Goal: Find specific page/section: Find specific page/section

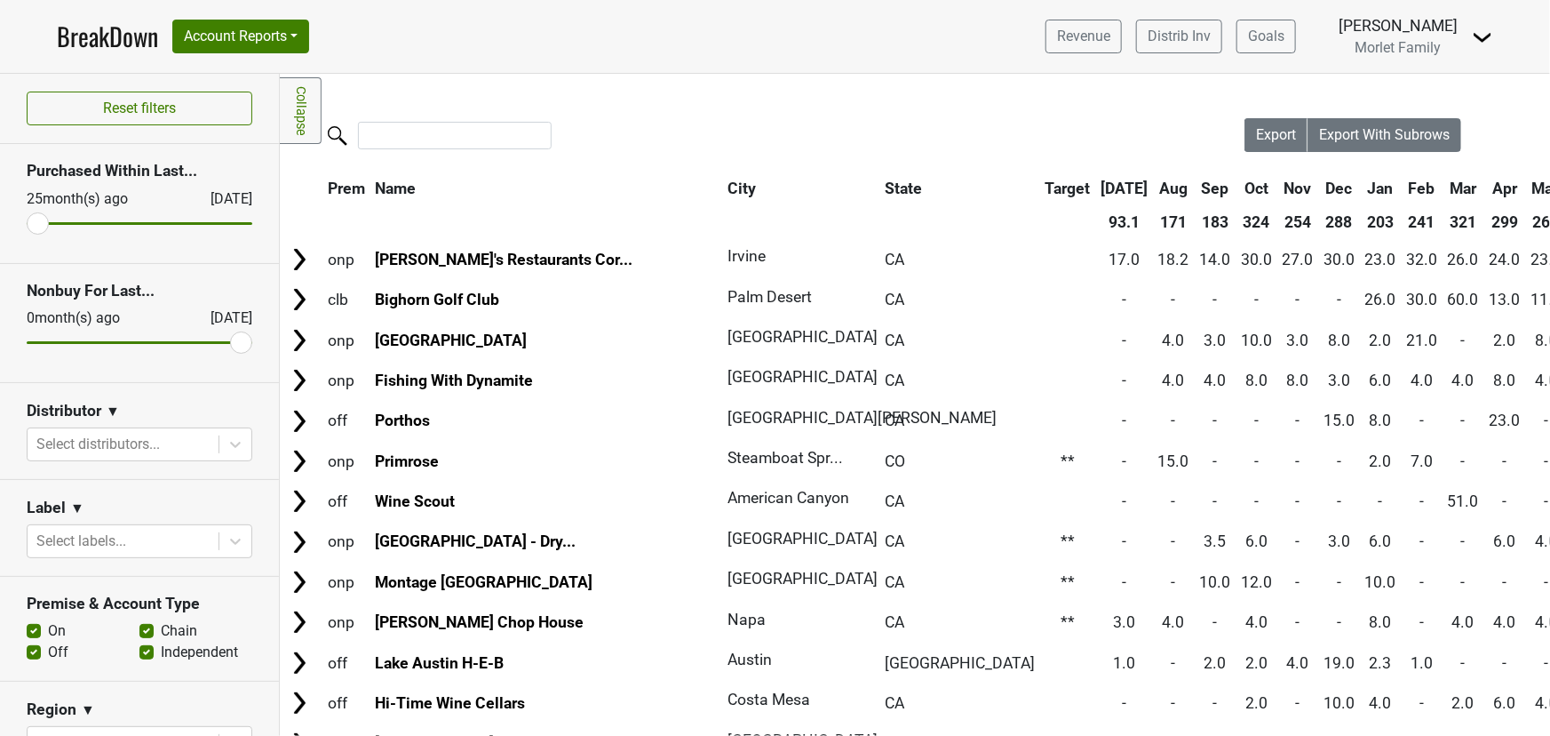
drag, startPoint x: 115, startPoint y: 36, endPoint x: 80, endPoint y: 43, distance: 35.4
click at [115, 35] on link "BreakDown" at bounding box center [107, 36] width 101 height 37
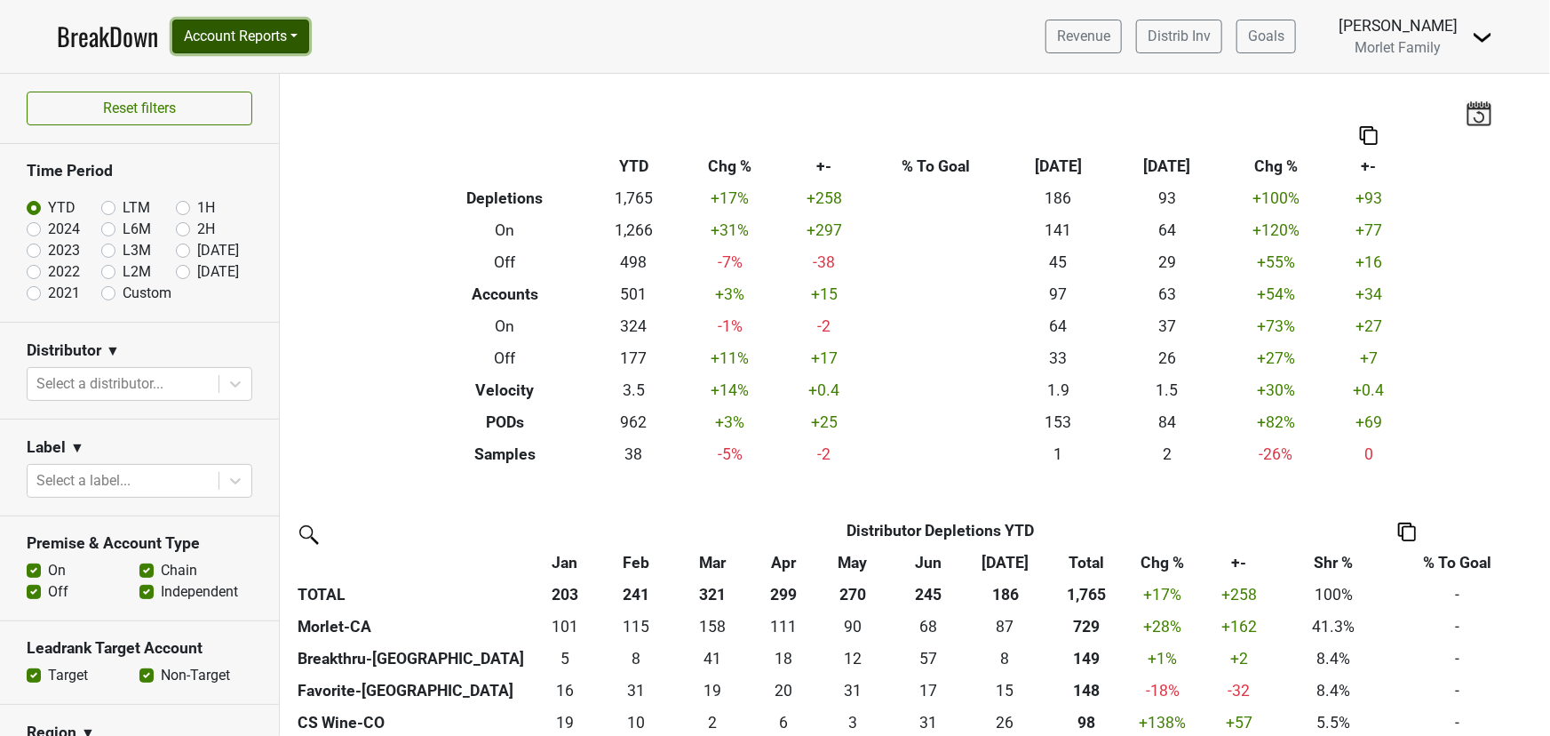
click at [254, 29] on button "Account Reports" at bounding box center [240, 37] width 137 height 34
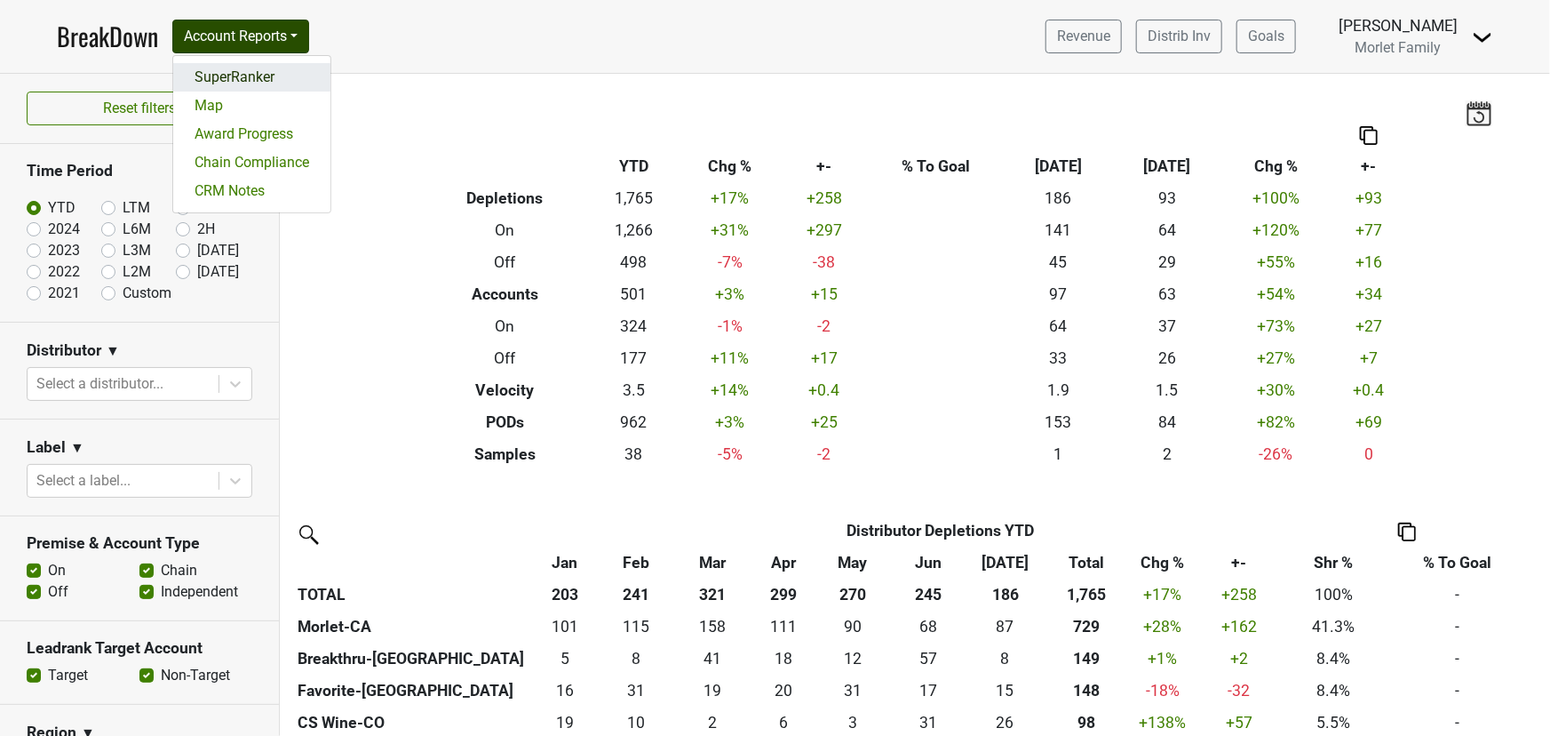
click at [251, 72] on link "SuperRanker" at bounding box center [251, 77] width 157 height 28
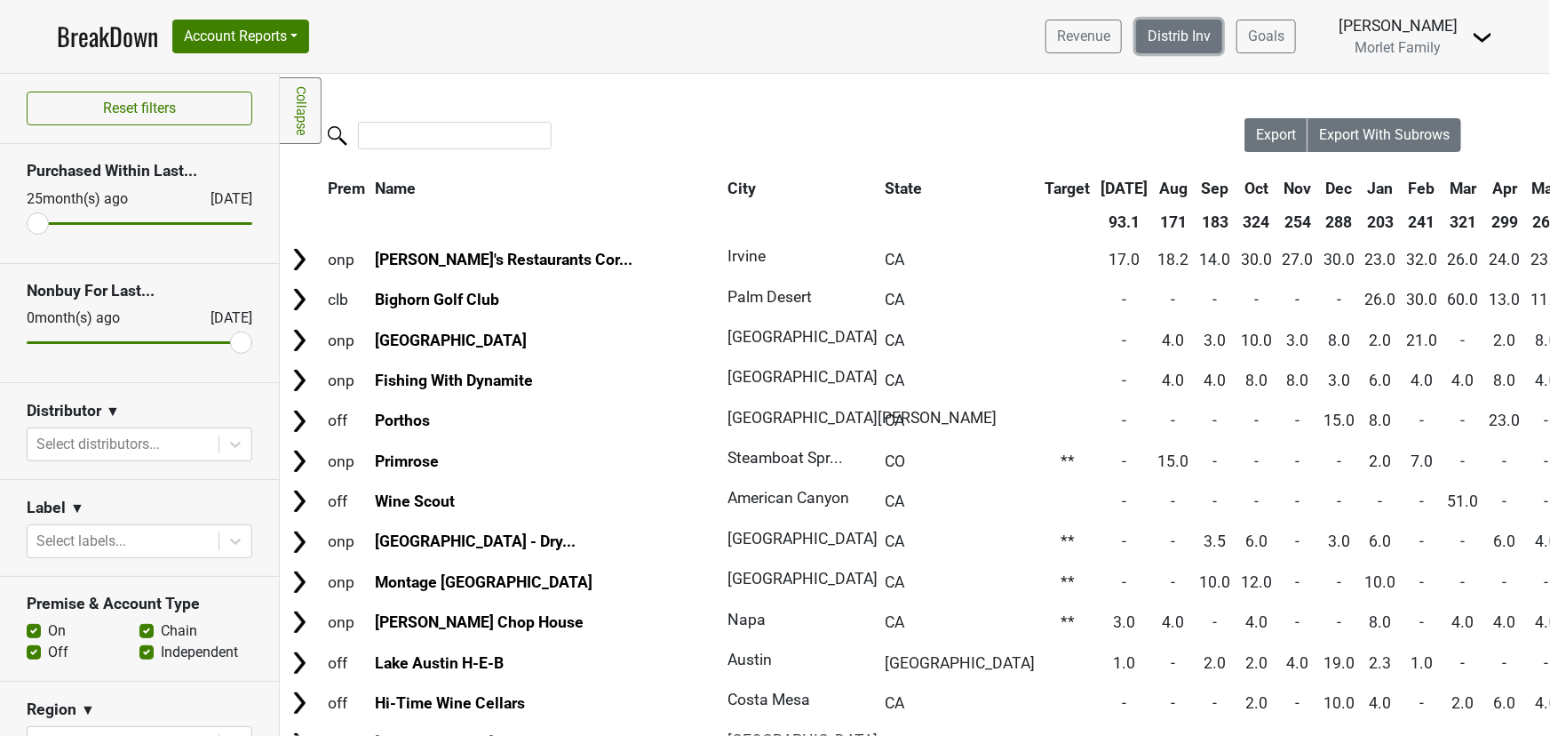
click at [1144, 35] on link "Distrib Inv" at bounding box center [1179, 37] width 86 height 34
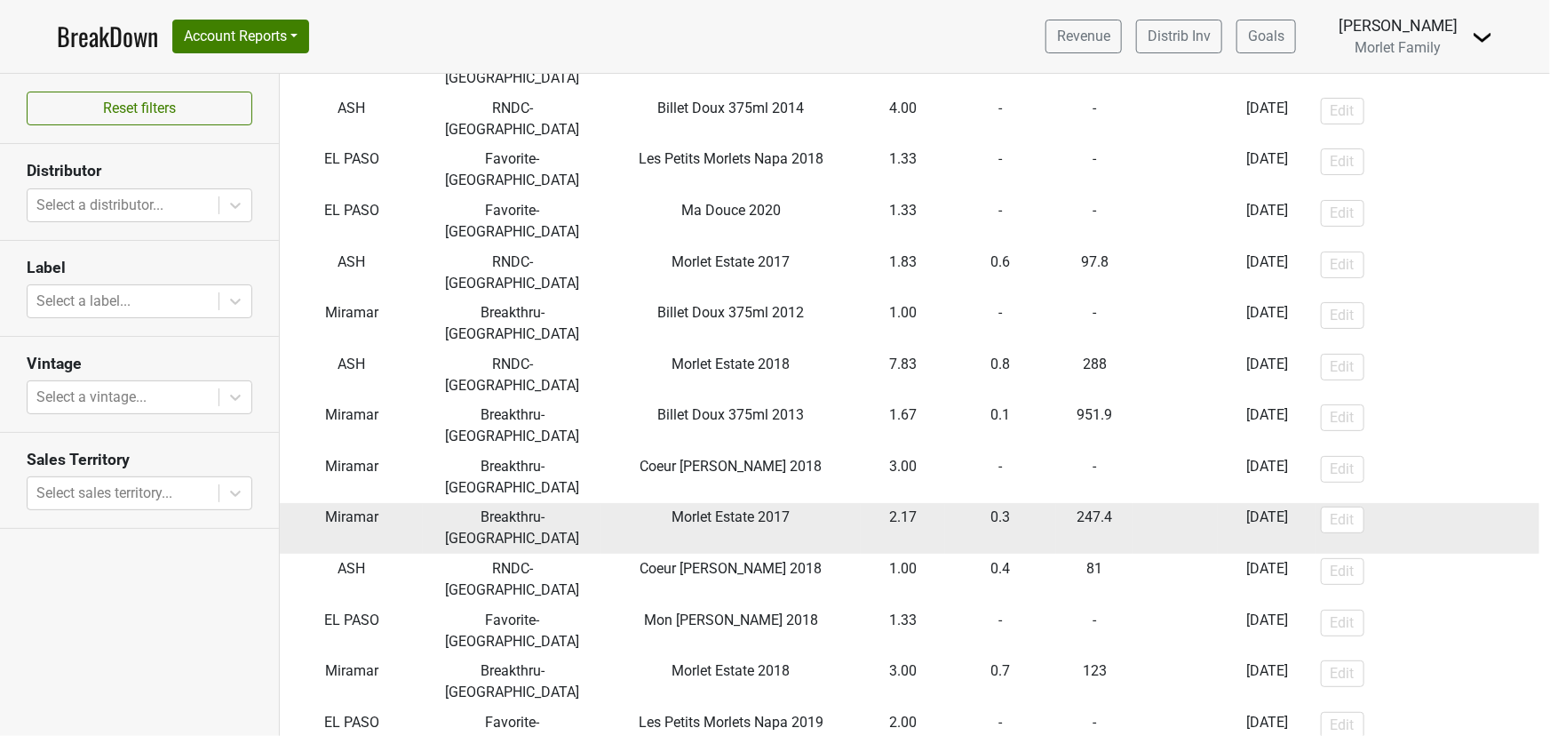
scroll to position [646, 0]
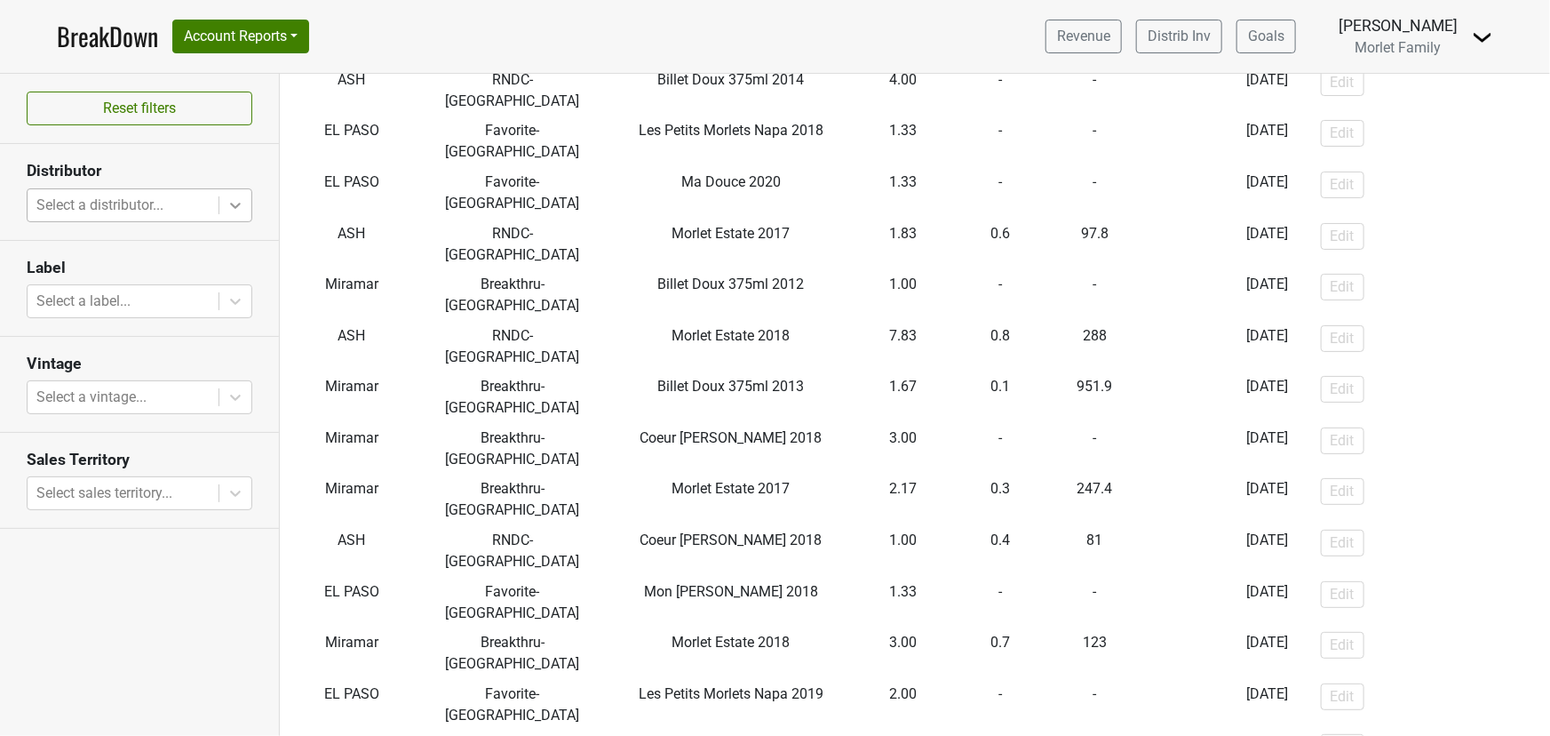
click at [228, 204] on icon at bounding box center [236, 205] width 18 height 18
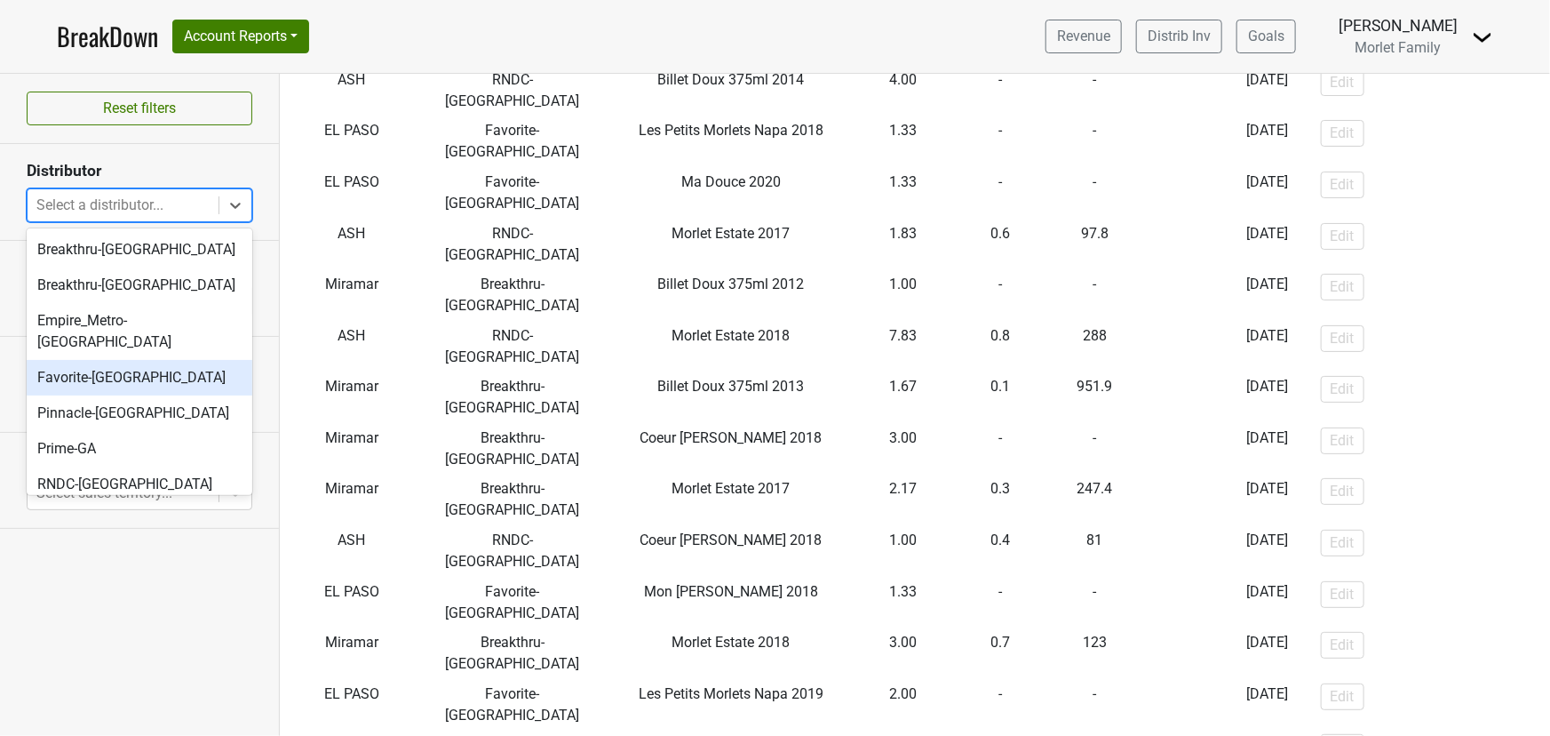
click at [177, 360] on div "Favorite-TX" at bounding box center [140, 378] width 226 height 36
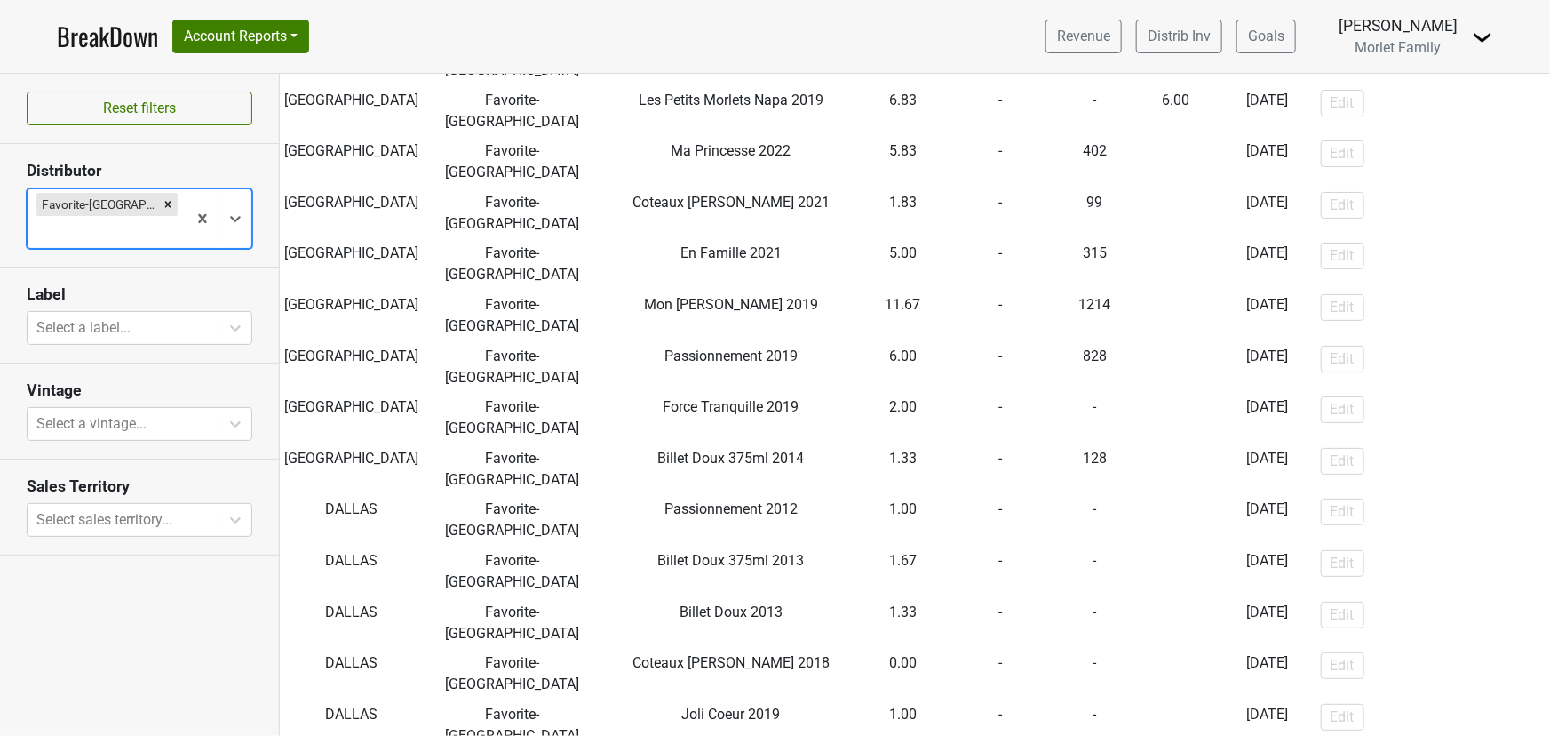
scroll to position [3289, 0]
click at [162, 205] on icon "Remove Favorite-TX" at bounding box center [168, 204] width 12 height 12
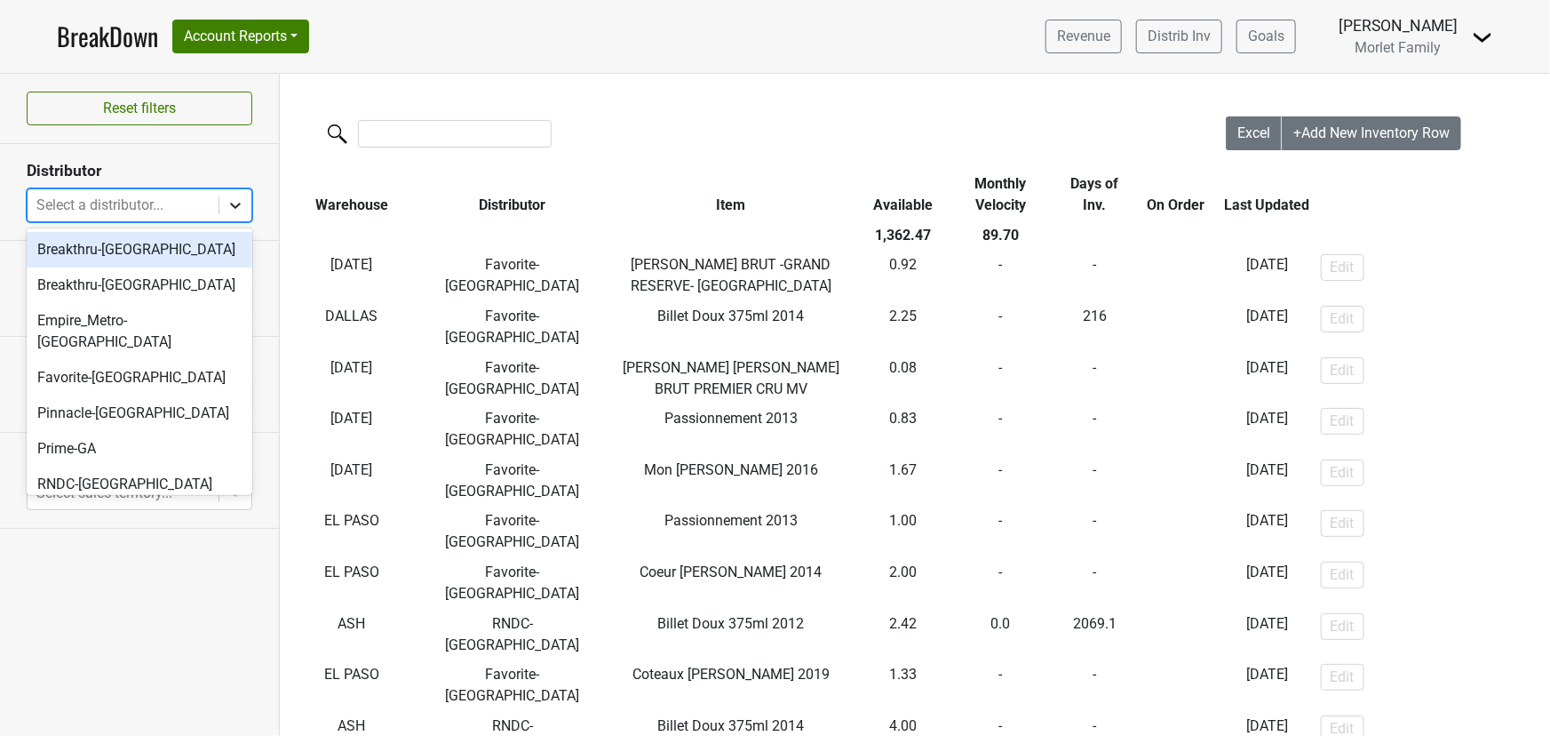
click at [240, 203] on icon at bounding box center [236, 205] width 18 height 18
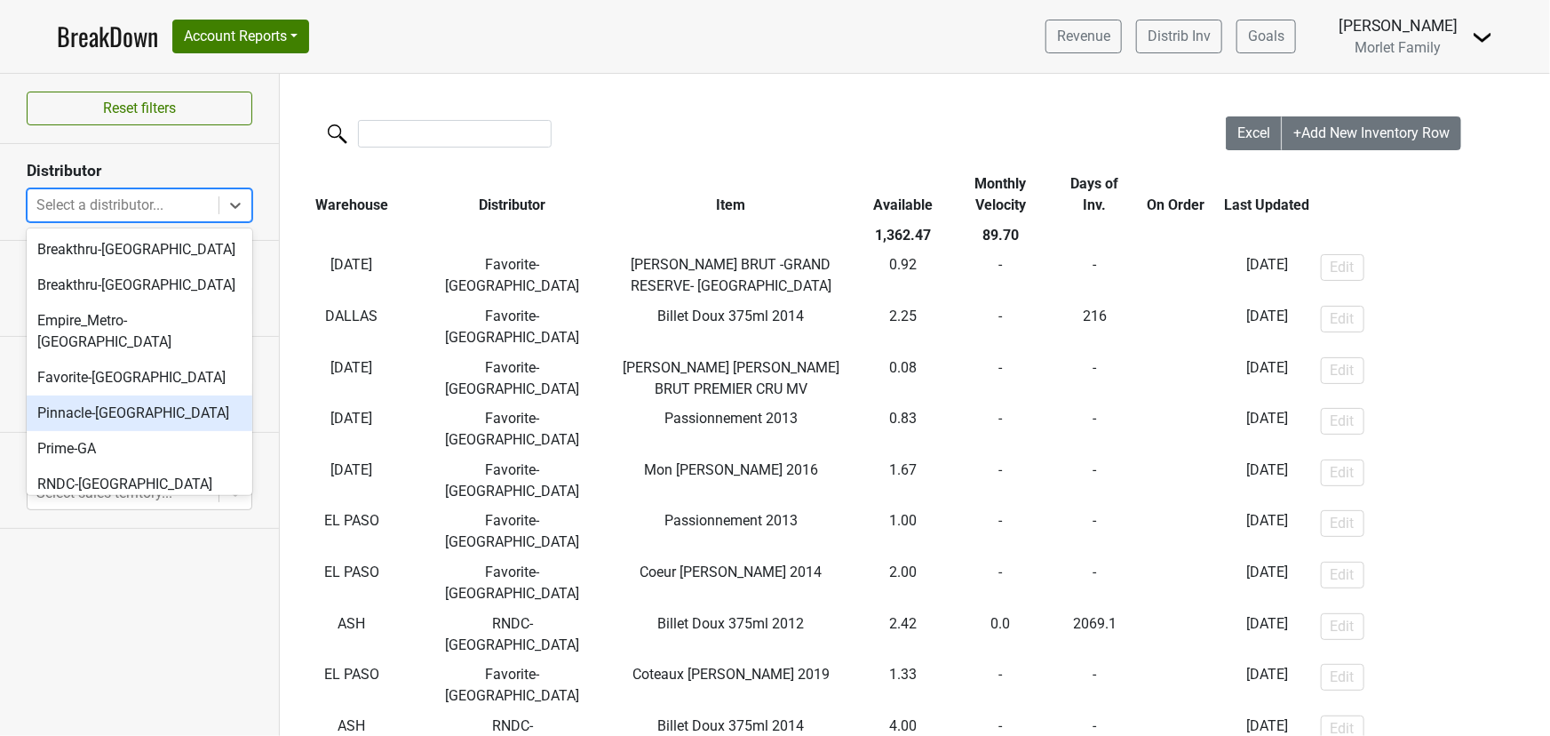
click at [103, 404] on div "Pinnacle-MO" at bounding box center [140, 413] width 226 height 36
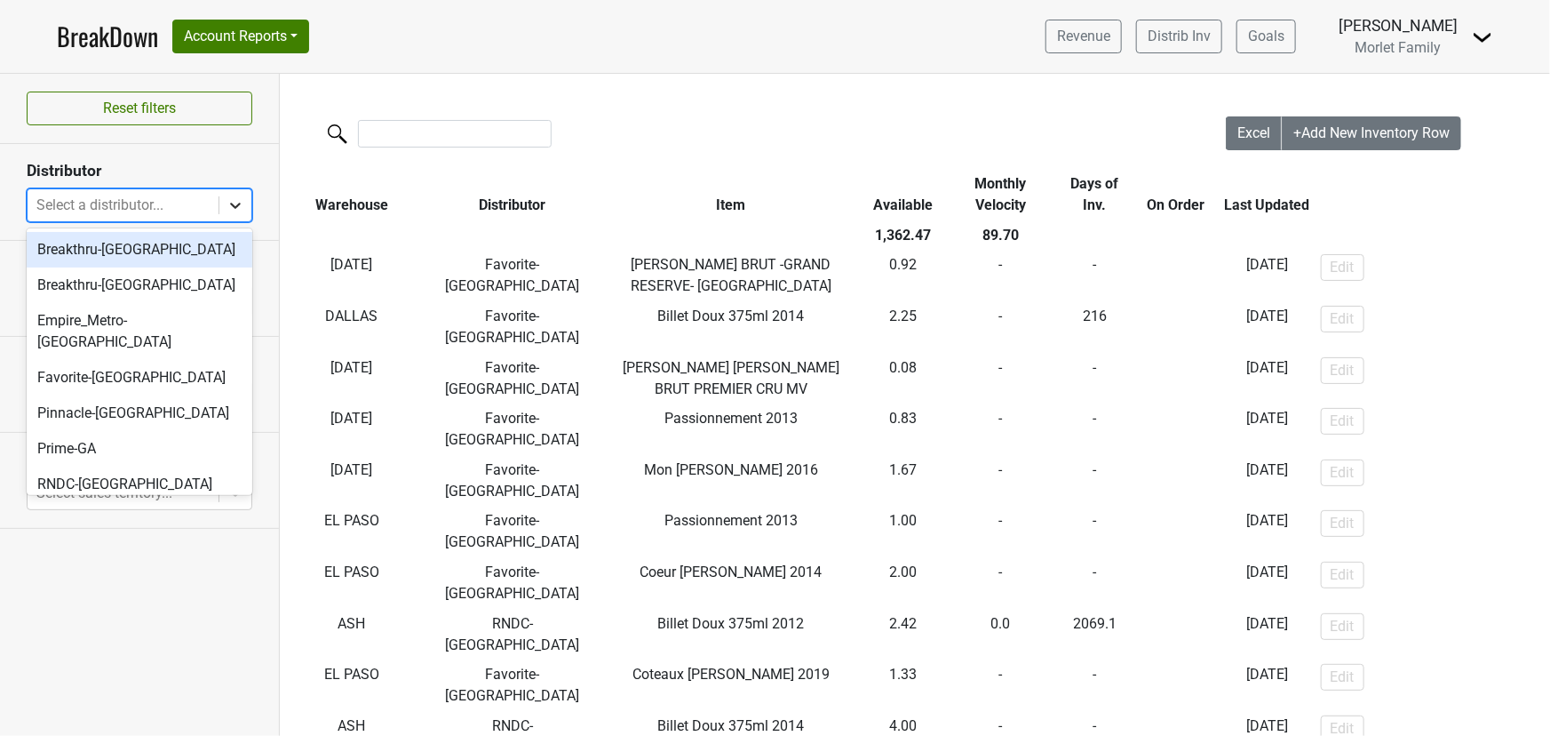
click at [238, 205] on icon at bounding box center [236, 205] width 18 height 18
click at [99, 254] on div "Breakthru-FL" at bounding box center [140, 250] width 226 height 36
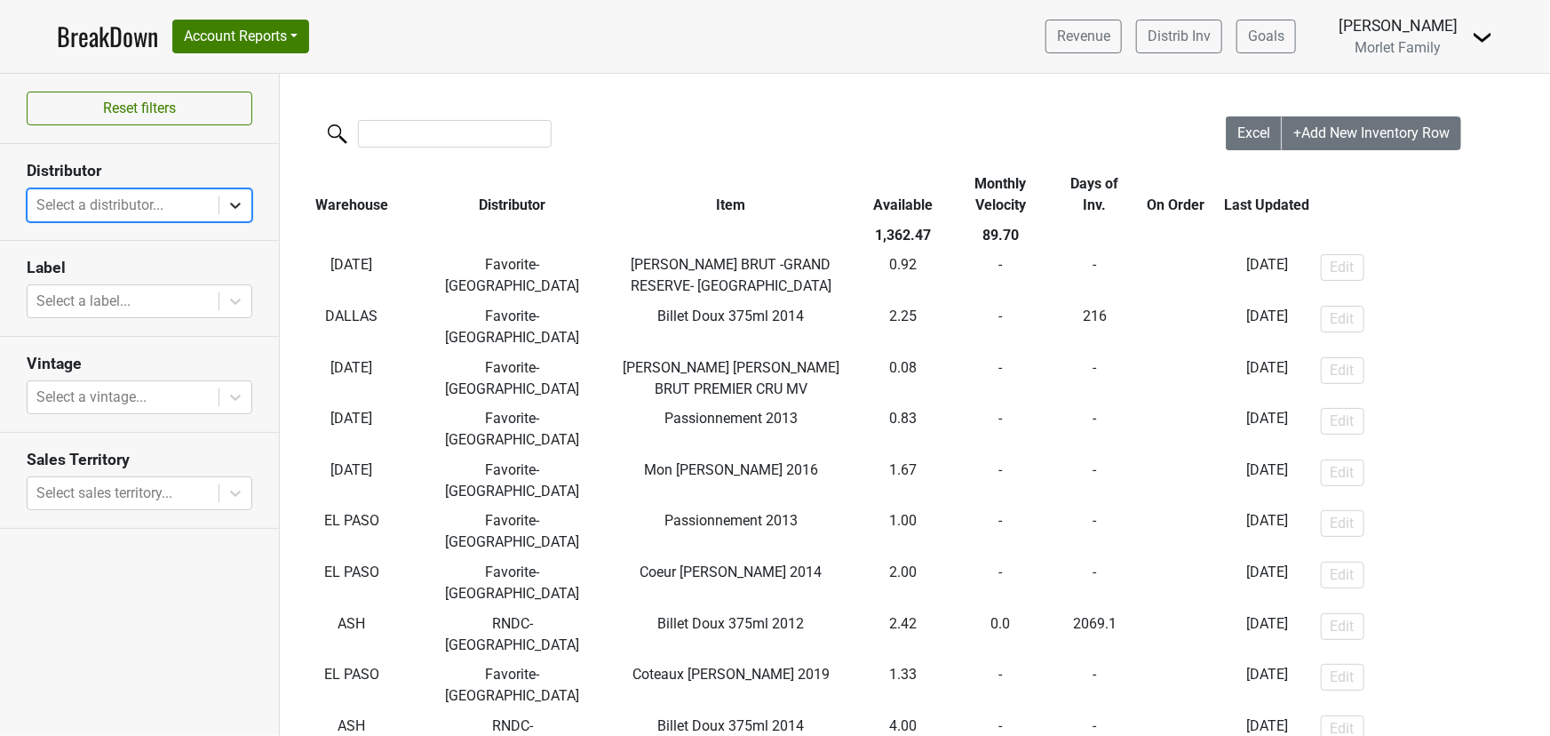
click at [236, 203] on icon at bounding box center [236, 205] width 18 height 18
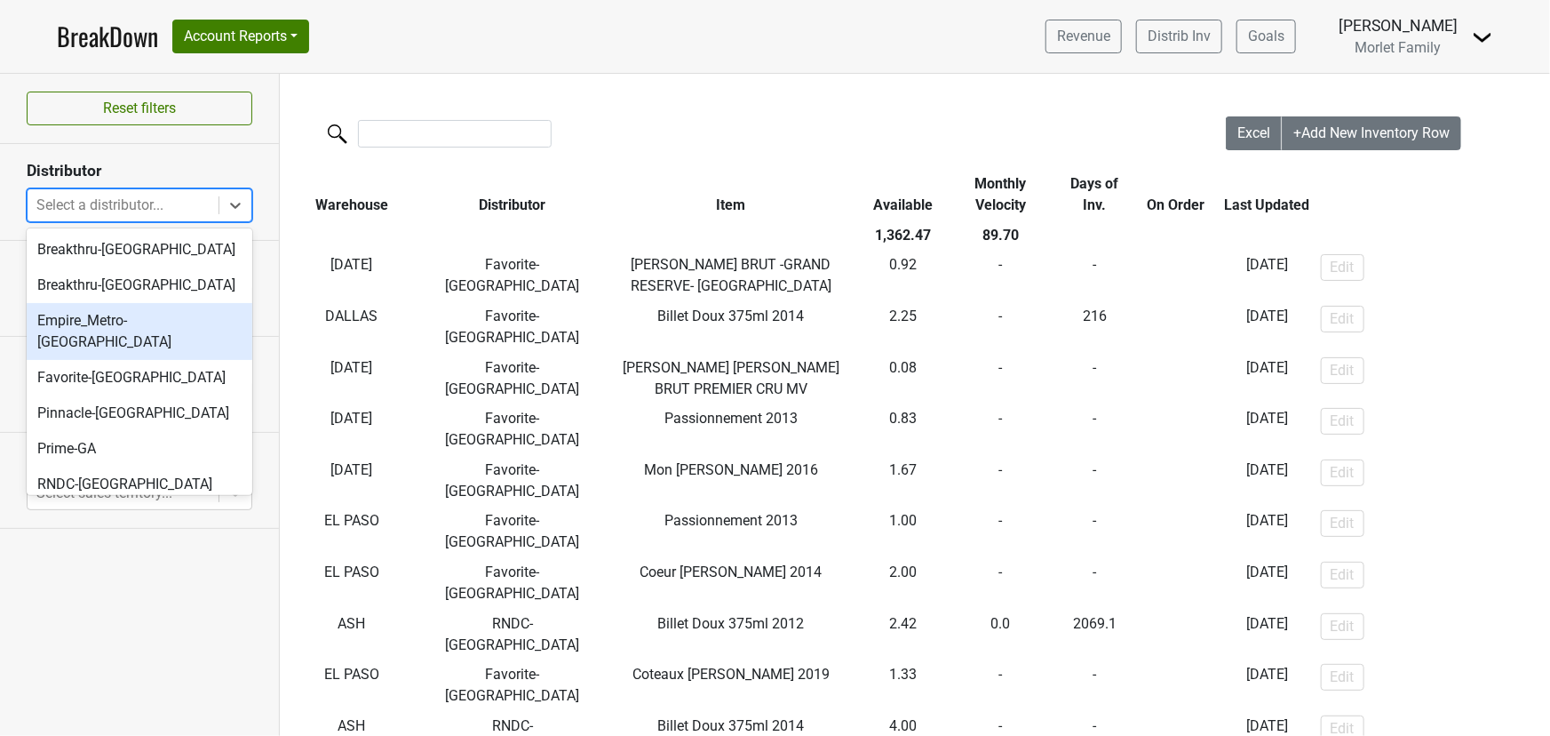
click at [185, 328] on div "Empire_Metro-NY" at bounding box center [140, 331] width 226 height 57
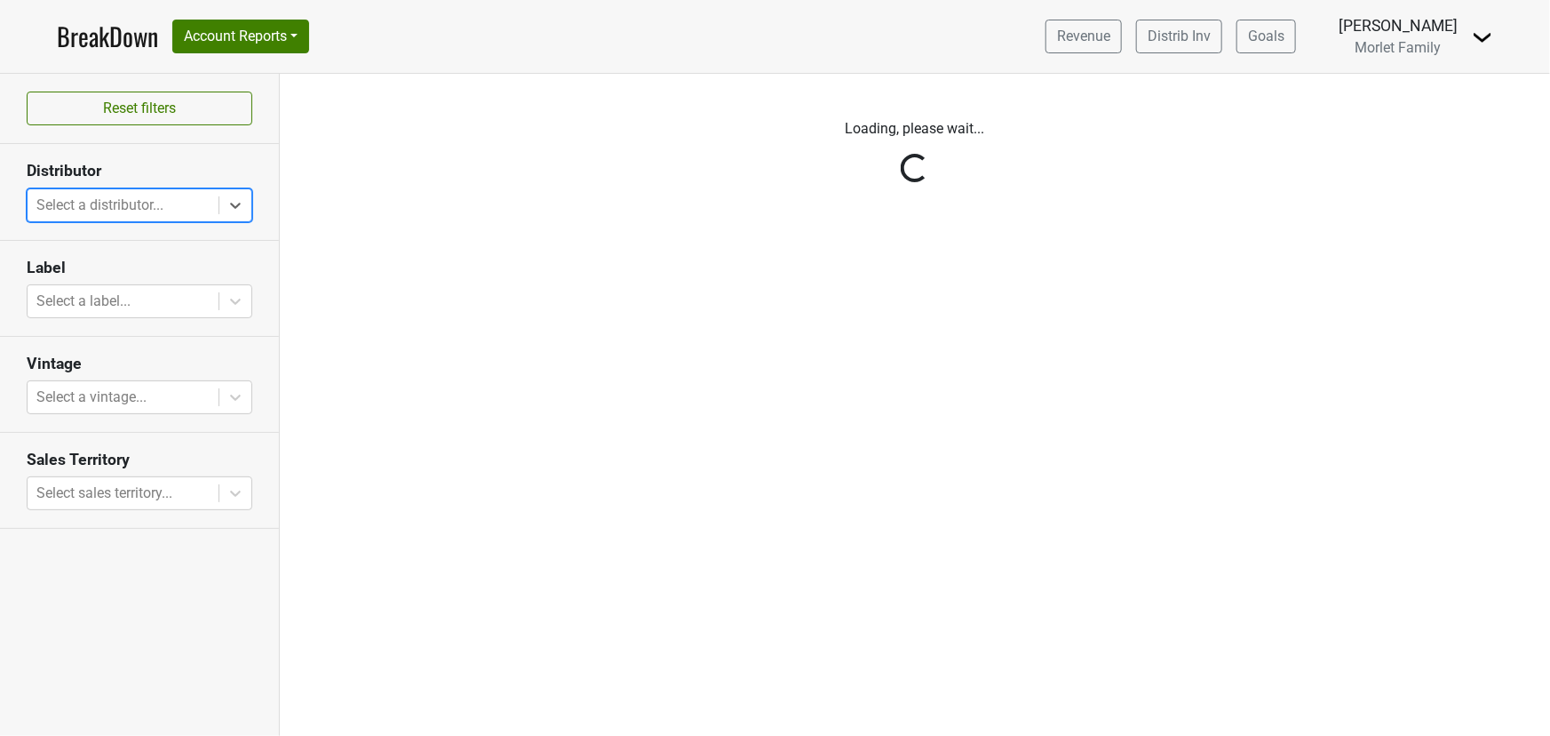
click at [241, 204] on icon at bounding box center [236, 205] width 18 height 18
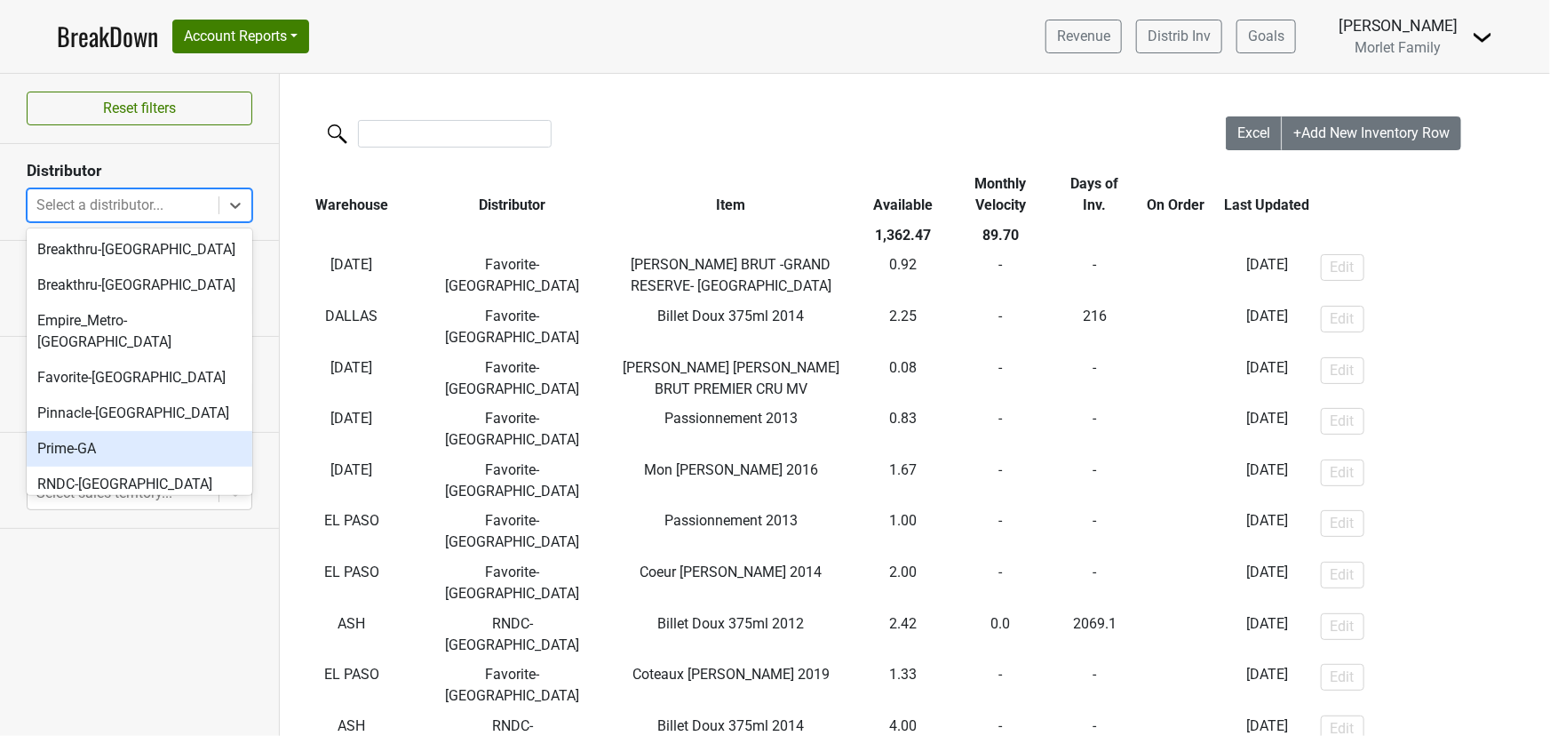
click at [166, 431] on div "Prime-GA" at bounding box center [140, 449] width 226 height 36
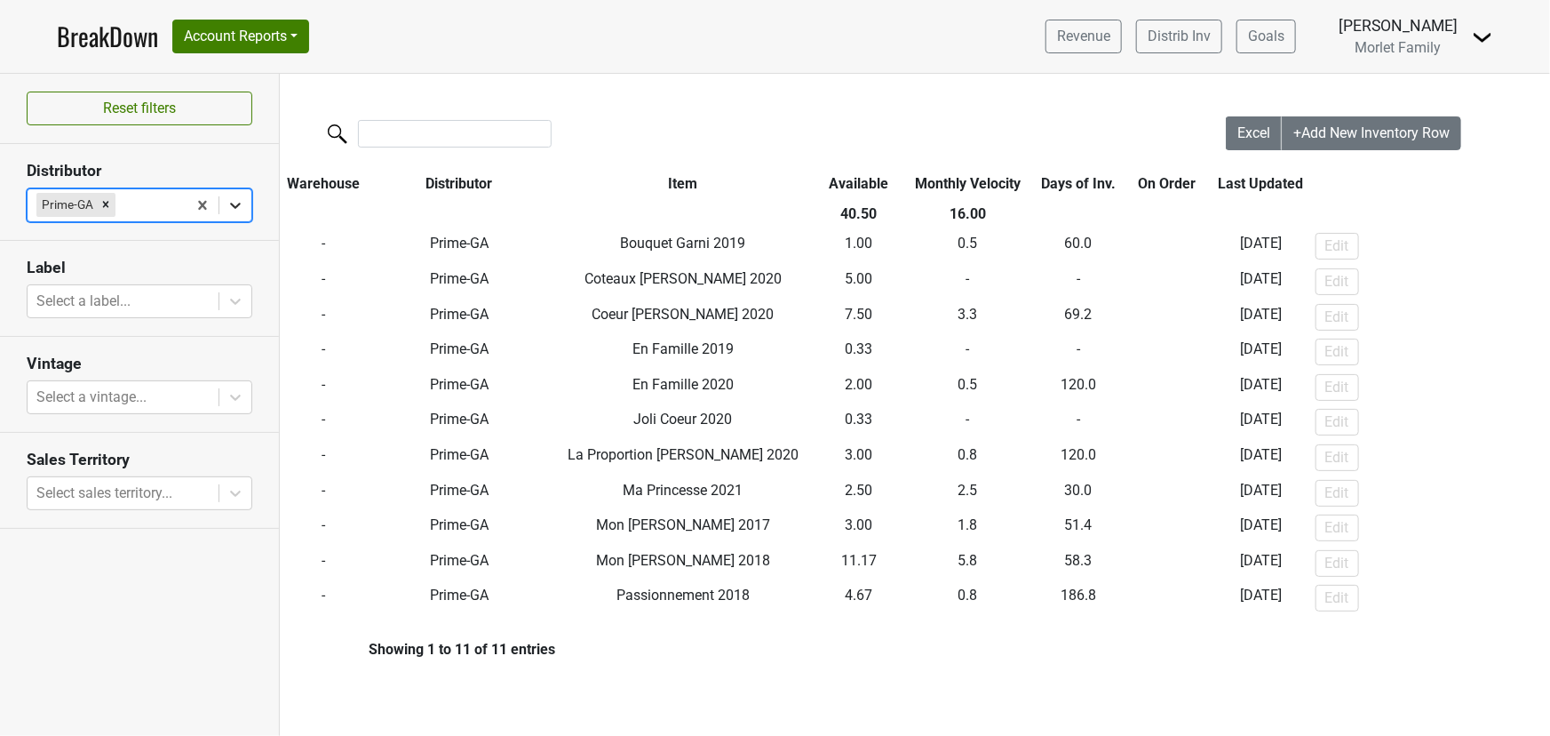
click at [243, 201] on icon at bounding box center [236, 205] width 18 height 18
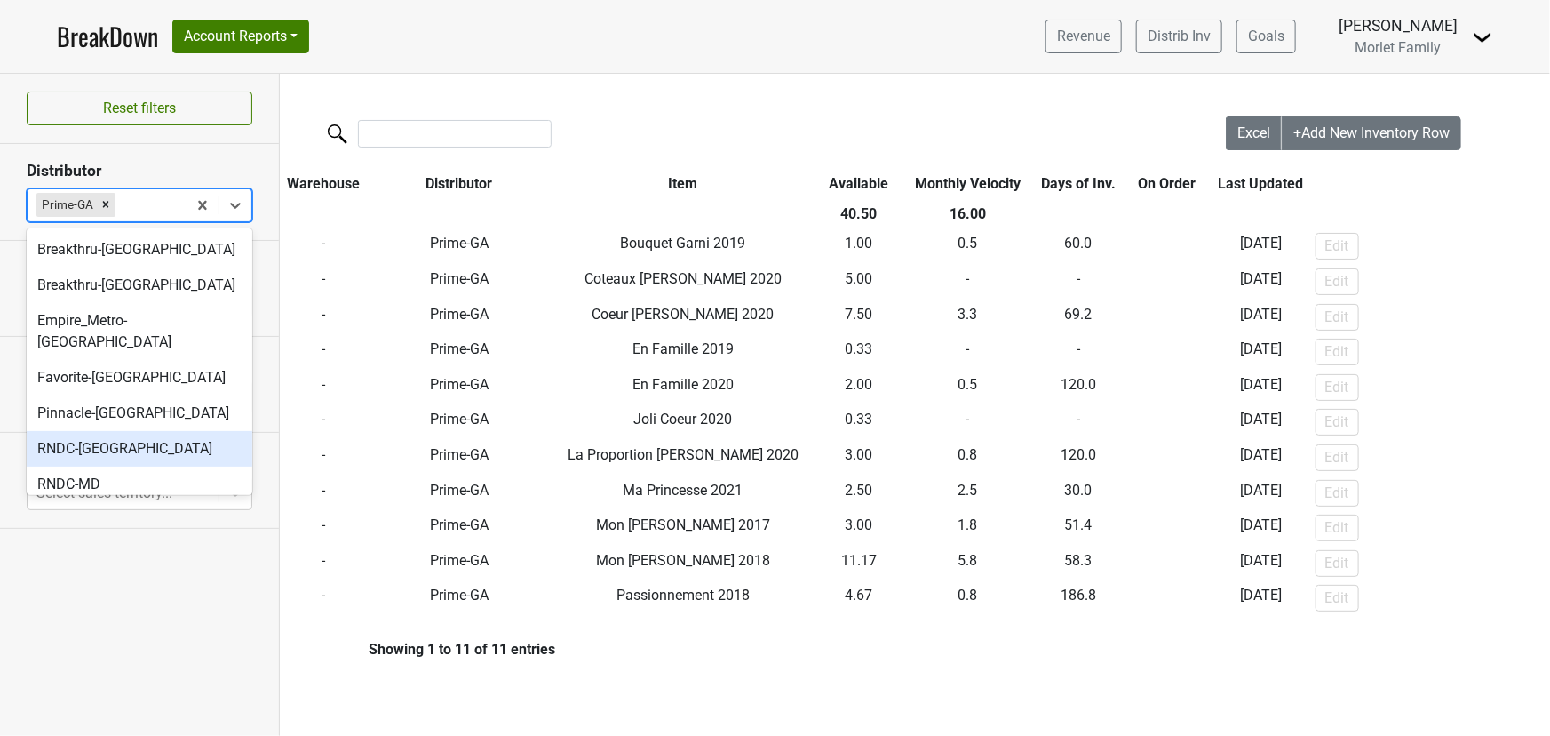
click at [123, 433] on div "RNDC-DC" at bounding box center [140, 449] width 226 height 36
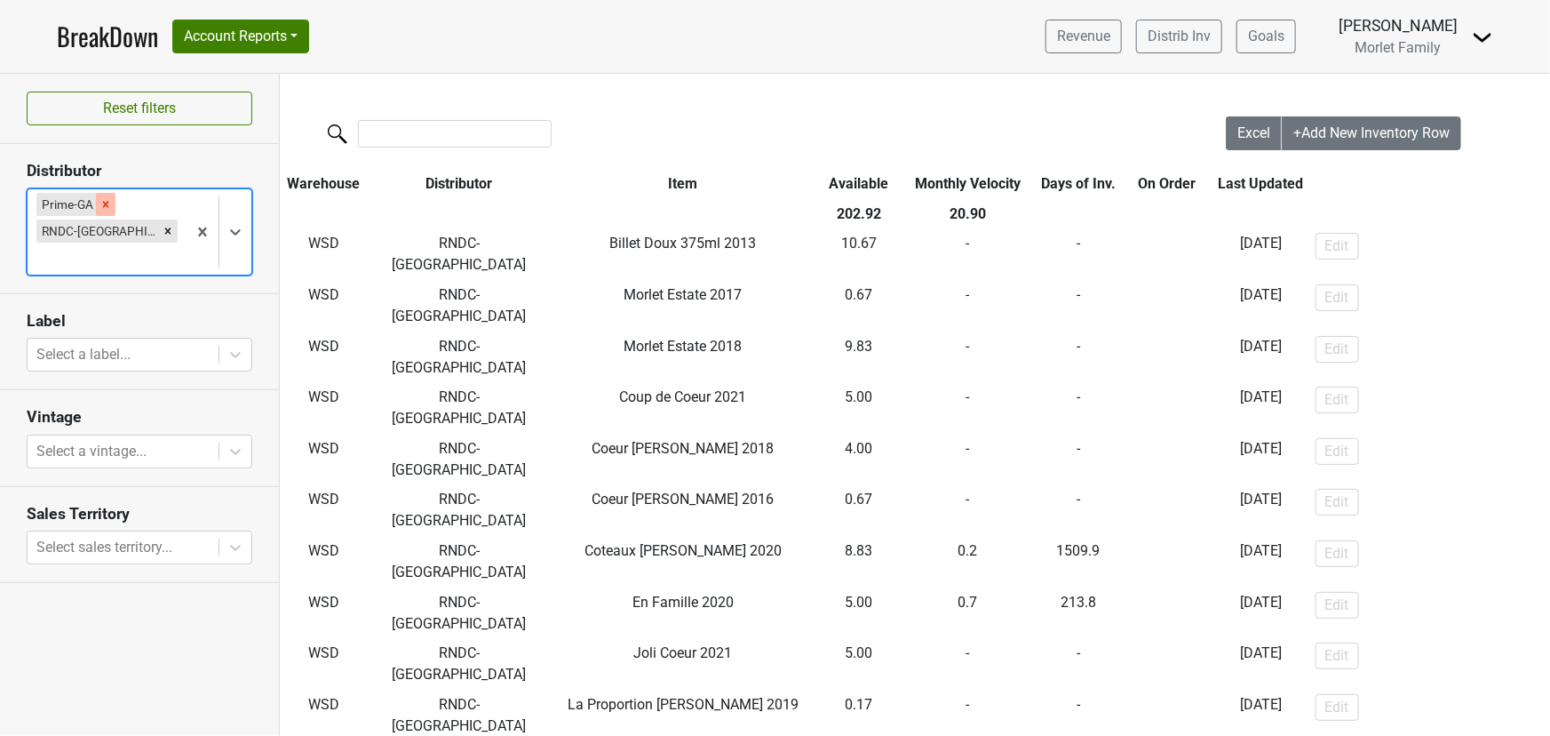
click at [102, 199] on icon "Remove Prime-GA" at bounding box center [105, 204] width 12 height 12
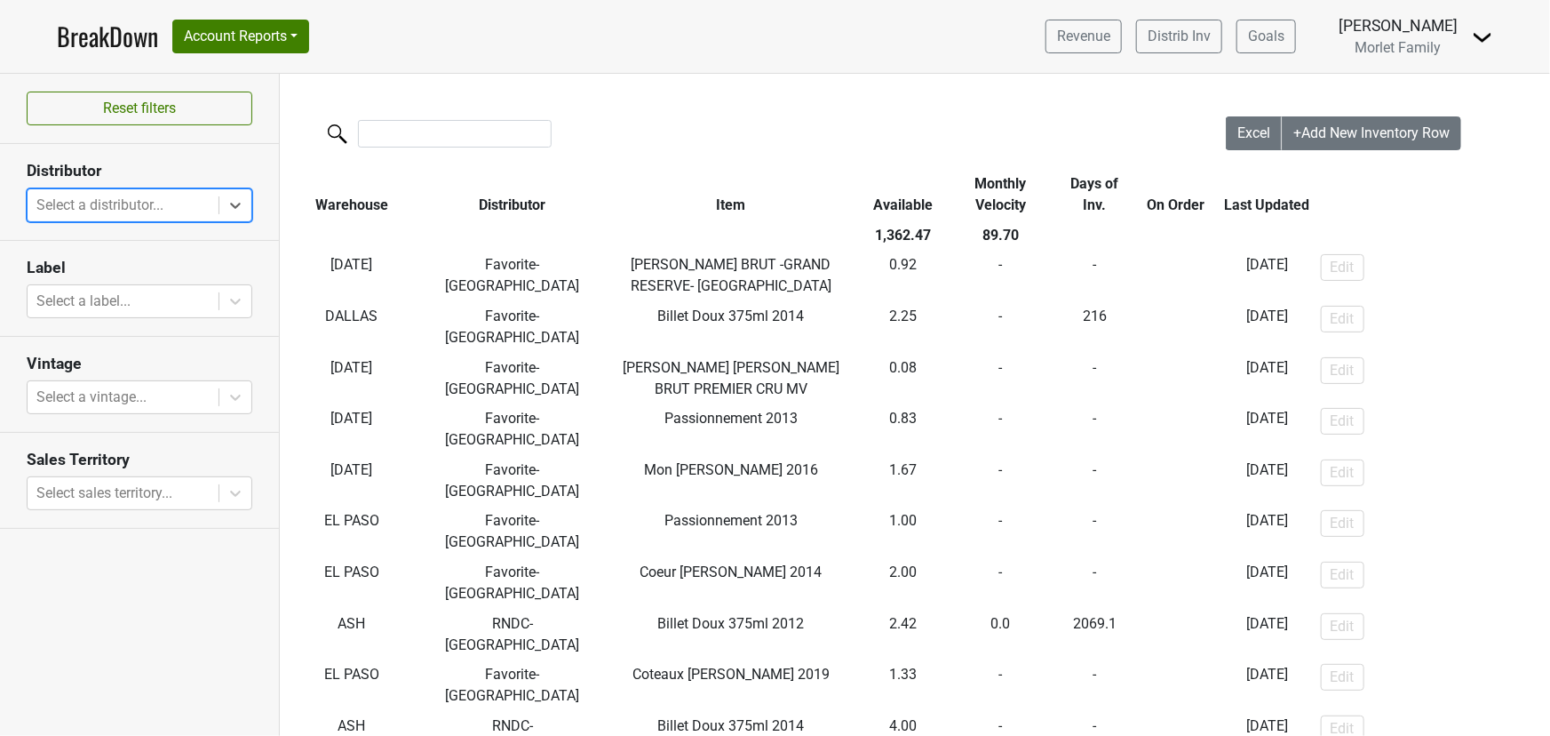
click at [99, 38] on link "BreakDown" at bounding box center [107, 36] width 101 height 37
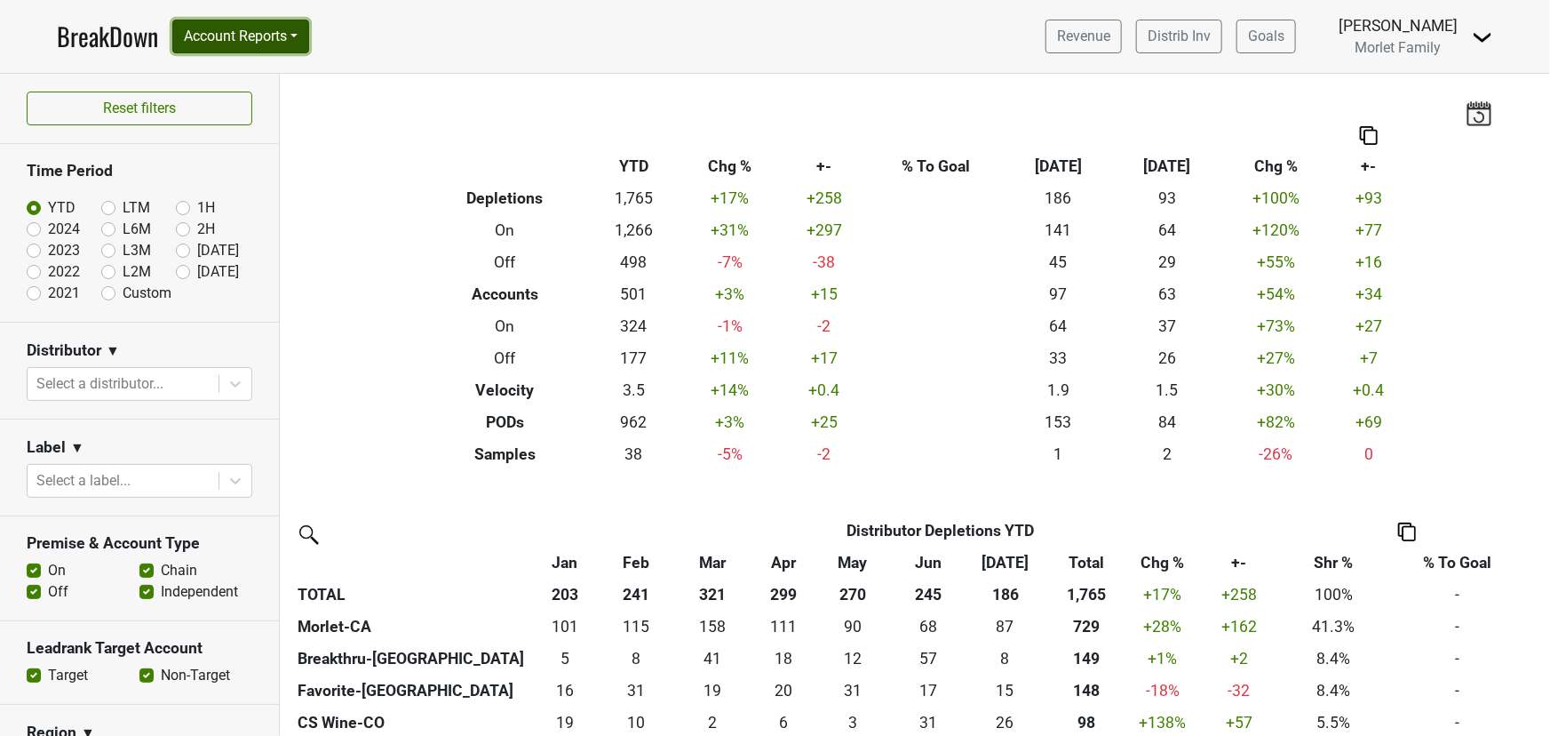
click at [231, 36] on button "Account Reports" at bounding box center [240, 37] width 137 height 34
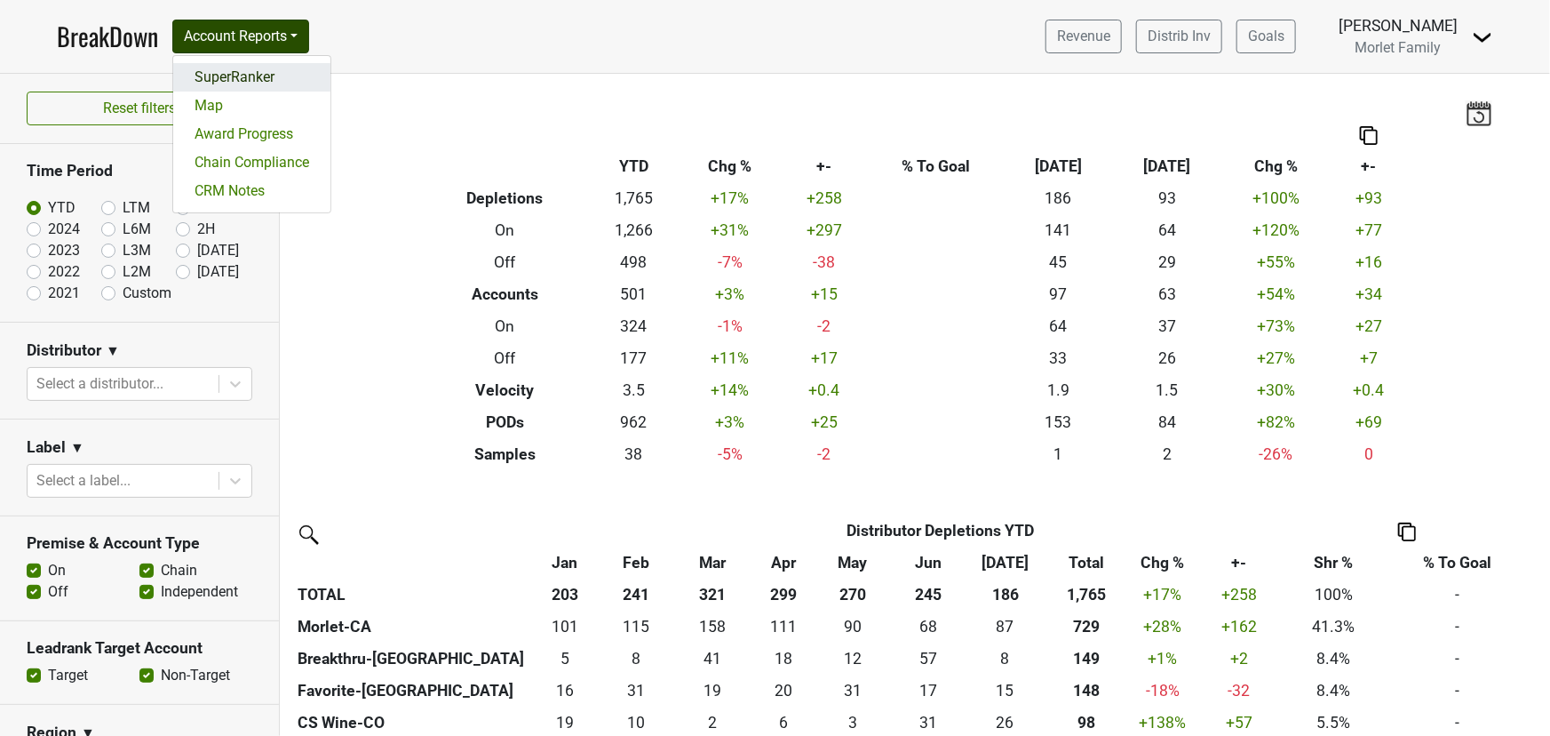
click at [225, 76] on link "SuperRanker" at bounding box center [251, 77] width 157 height 28
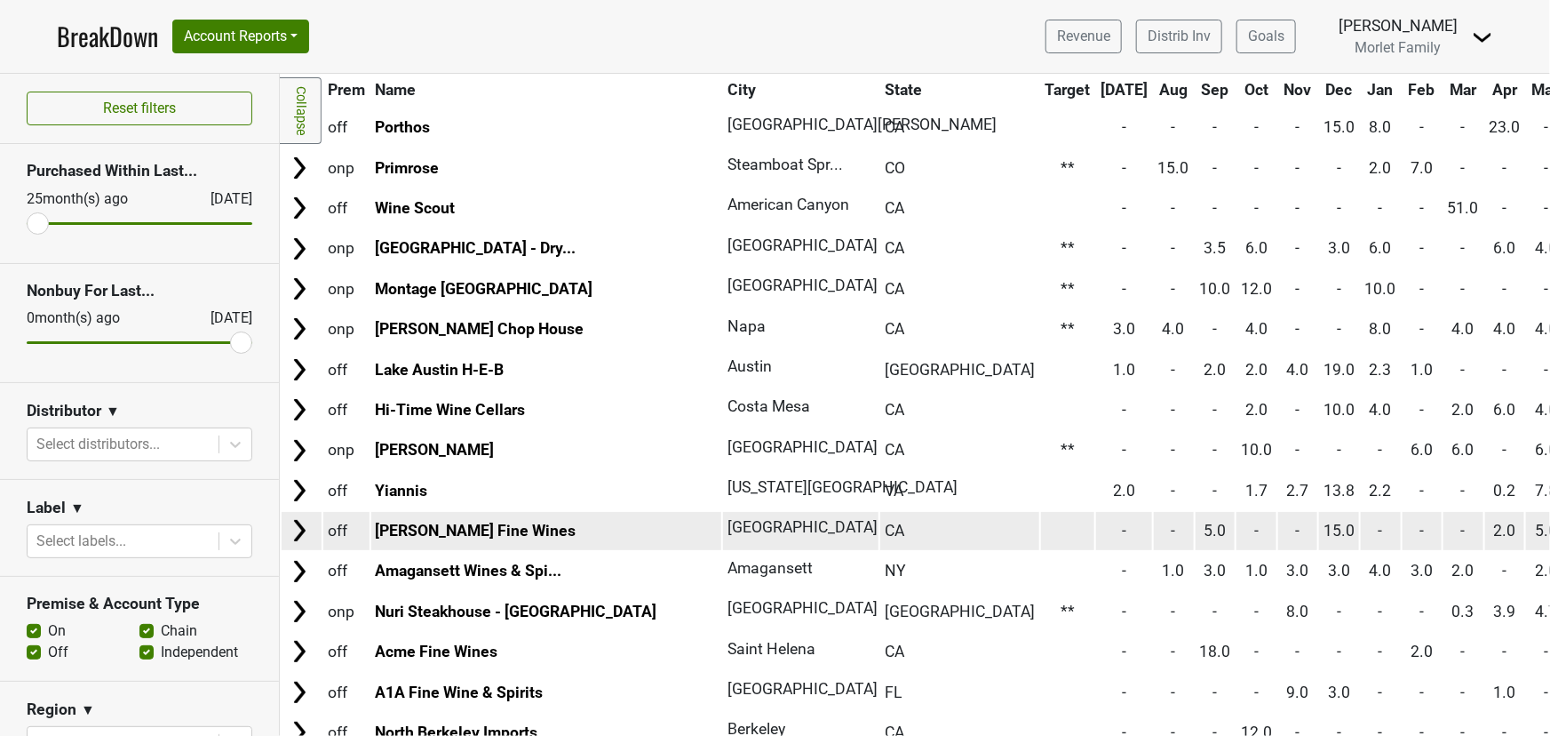
scroll to position [484, 0]
